Goal: Book appointment/travel/reservation

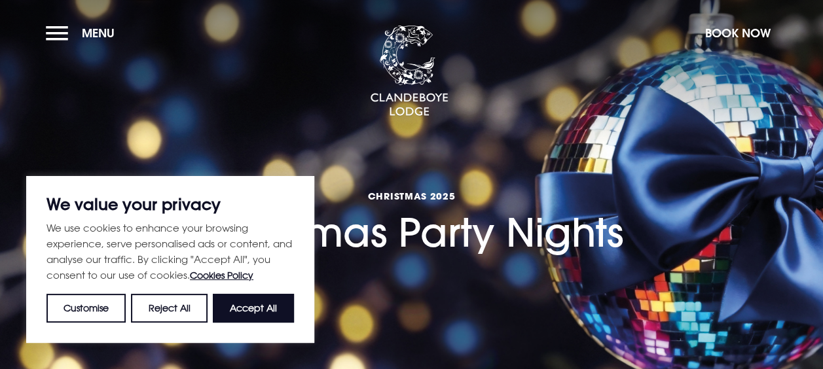
click at [256, 307] on button "Accept All" at bounding box center [253, 308] width 81 height 29
checkbox input "true"
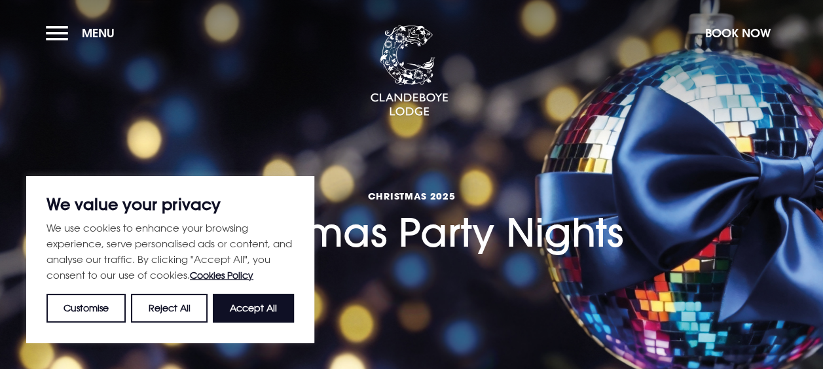
checkbox input "true"
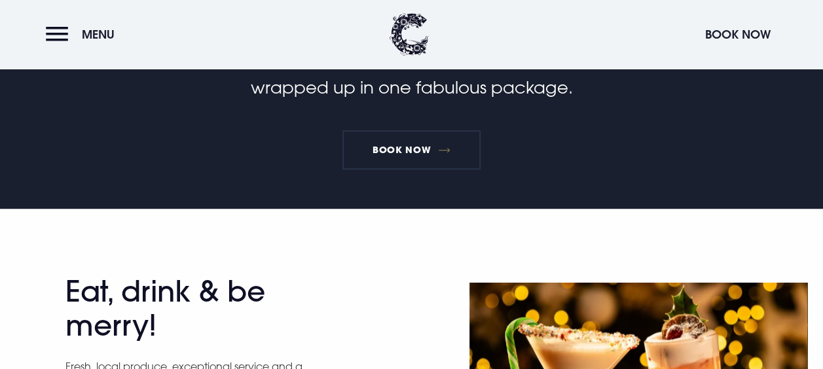
scroll to position [459, 0]
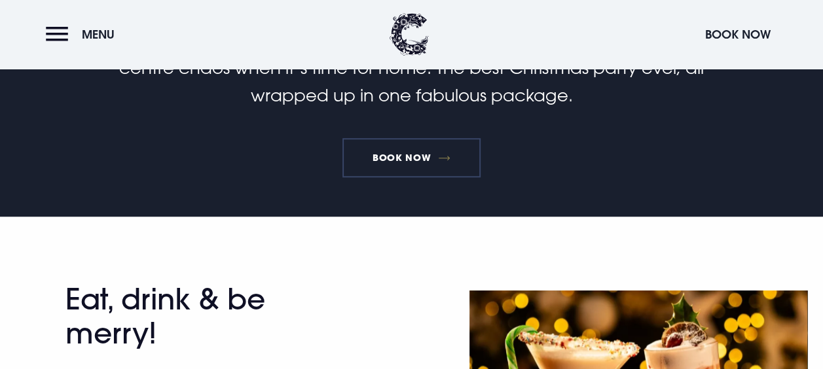
click at [421, 166] on link "Book Now" at bounding box center [412, 157] width 138 height 39
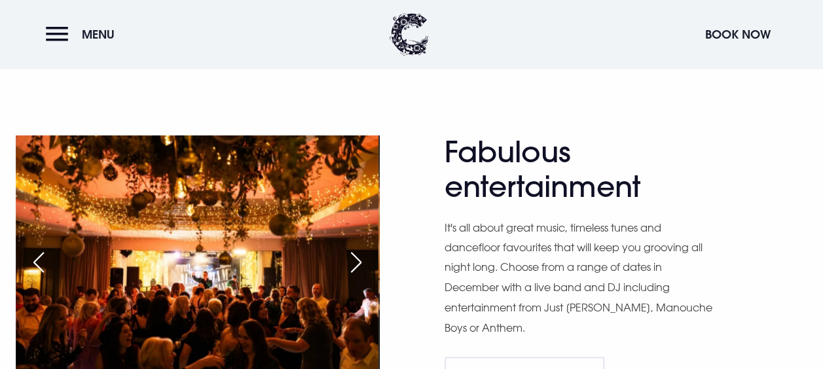
scroll to position [983, 0]
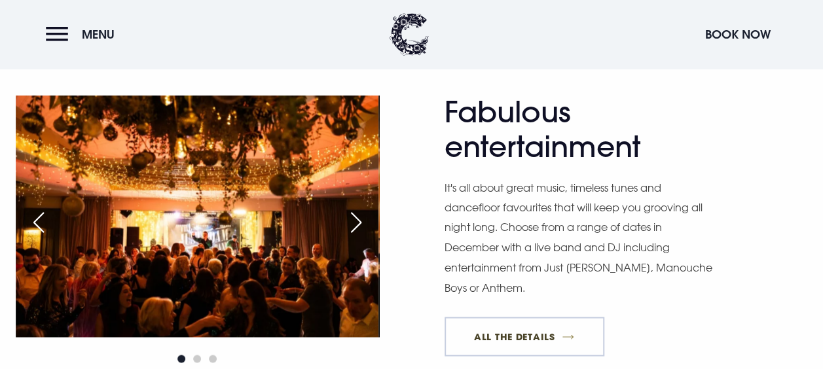
click at [549, 324] on link "All The Details" at bounding box center [525, 336] width 160 height 39
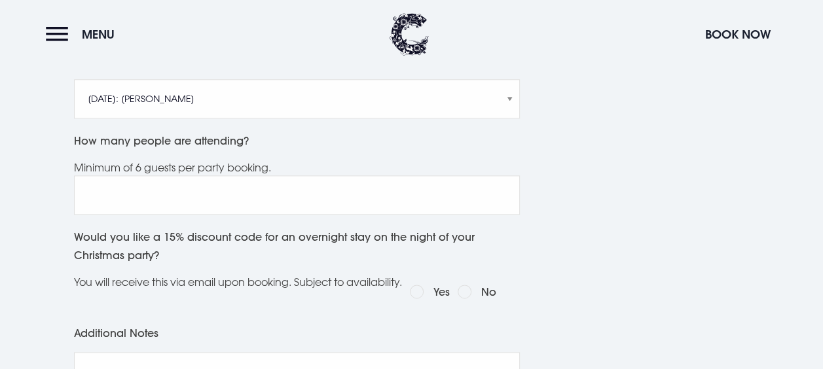
scroll to position [590, 0]
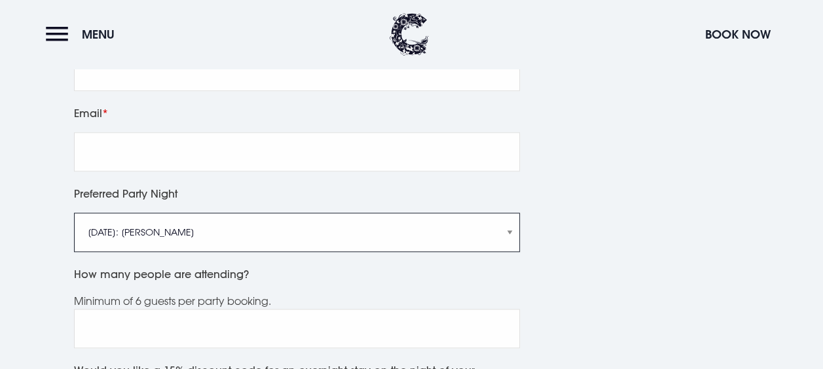
click at [508, 244] on select "Friday 5th December: Just Adam Saturday 6th December: Manouche Boys Friday 12th…" at bounding box center [297, 232] width 446 height 39
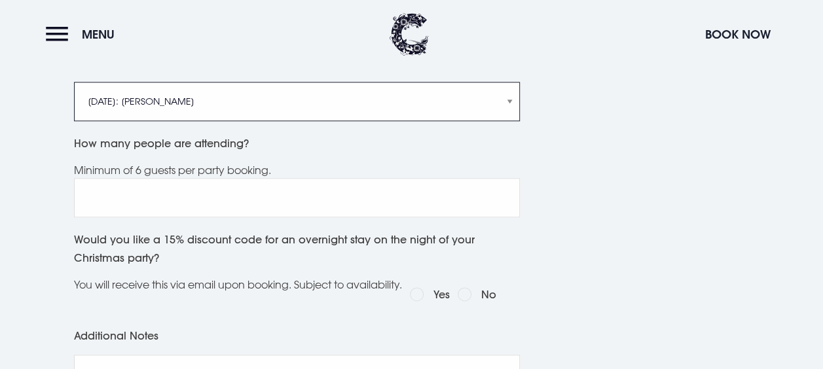
click at [514, 121] on select "Friday 5th December: Just Adam Saturday 6th December: Manouche Boys Friday 12th…" at bounding box center [297, 101] width 446 height 39
click at [74, 97] on select "Friday 5th December: Just Adam Saturday 6th December: Manouche Boys Friday 12th…" at bounding box center [297, 101] width 446 height 39
click at [616, 194] on div "GET IN TOUCH 02891852500 christmas@clandeboyelodge.co.uk" at bounding box center [667, 148] width 186 height 854
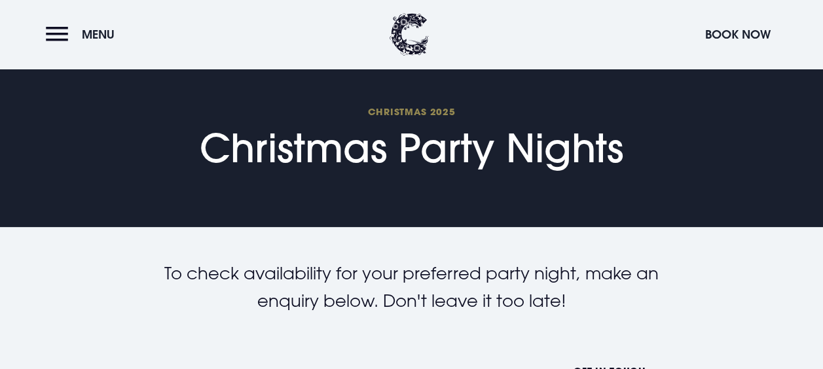
scroll to position [66, 0]
